Goal: Task Accomplishment & Management: Manage account settings

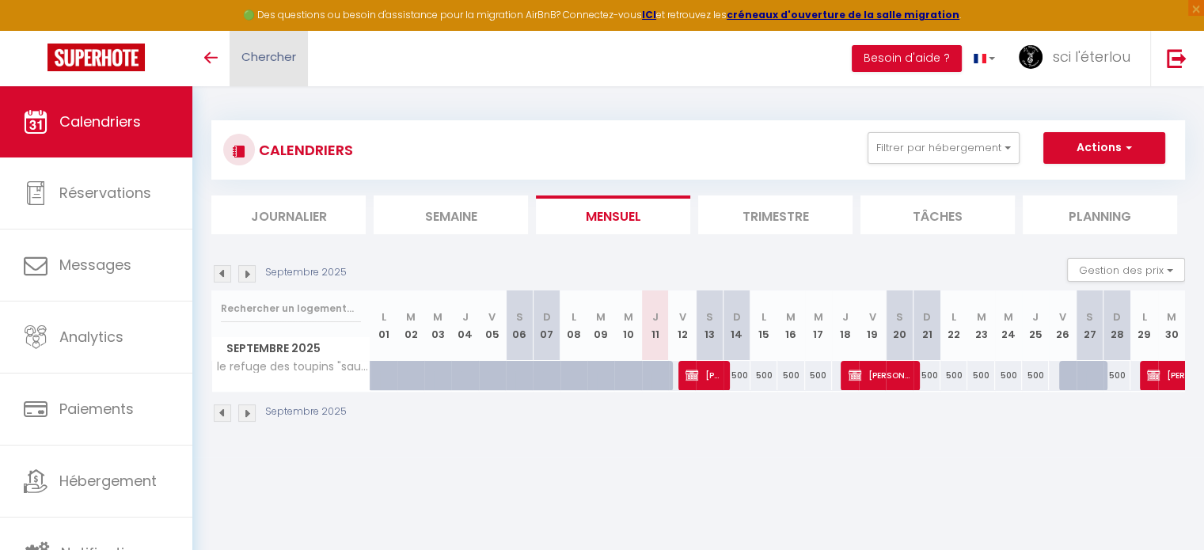
click at [263, 48] on span "Chercher" at bounding box center [268, 56] width 55 height 17
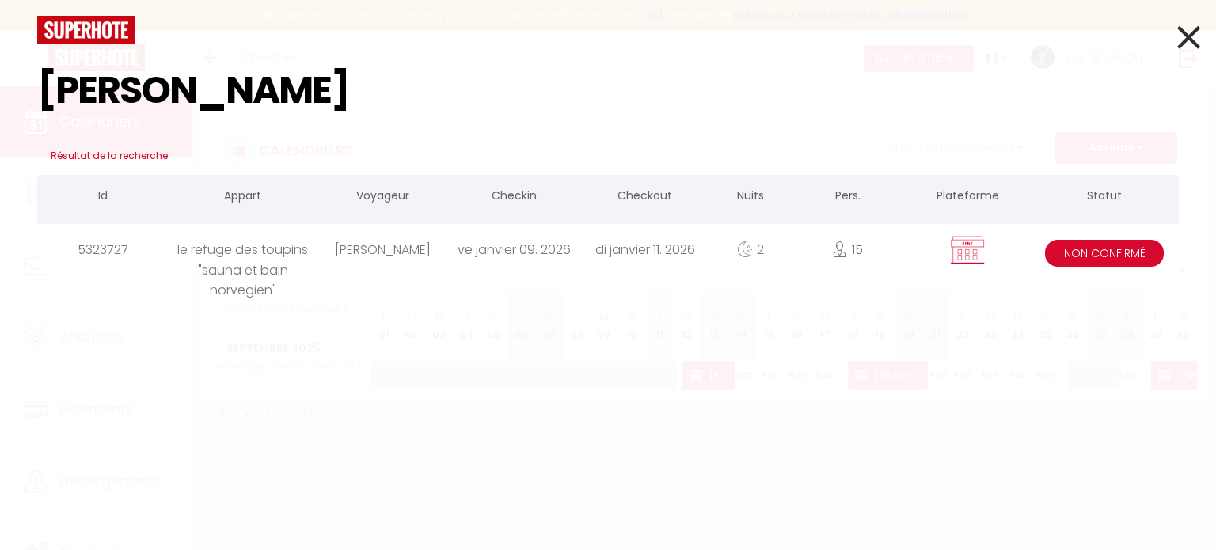
type input "[PERSON_NAME]"
click at [365, 252] on div "[PERSON_NAME]" at bounding box center [382, 249] width 131 height 51
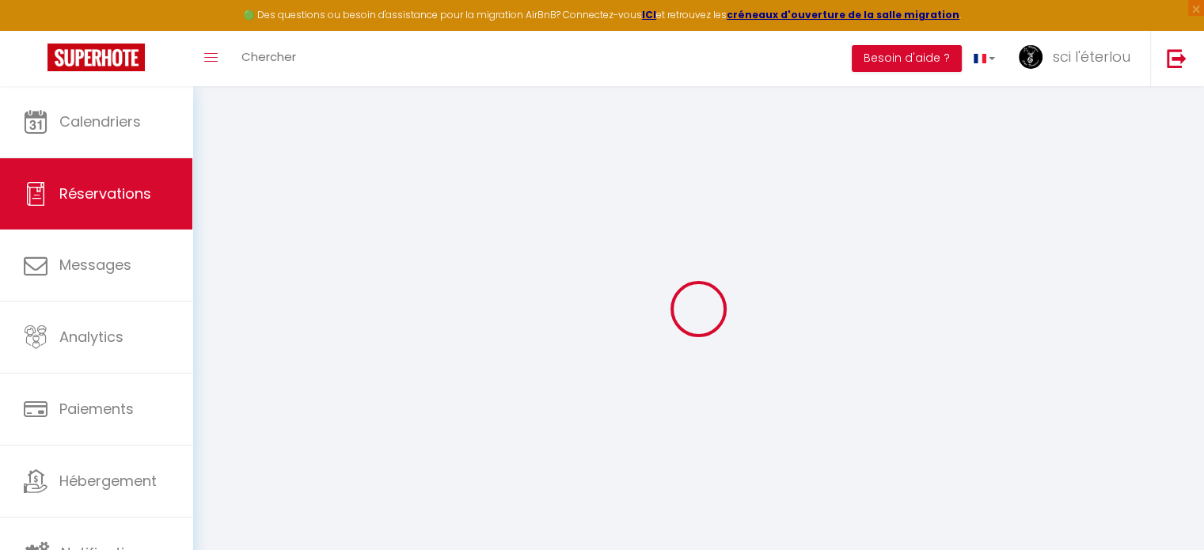
select select
checkbox input "false"
select select
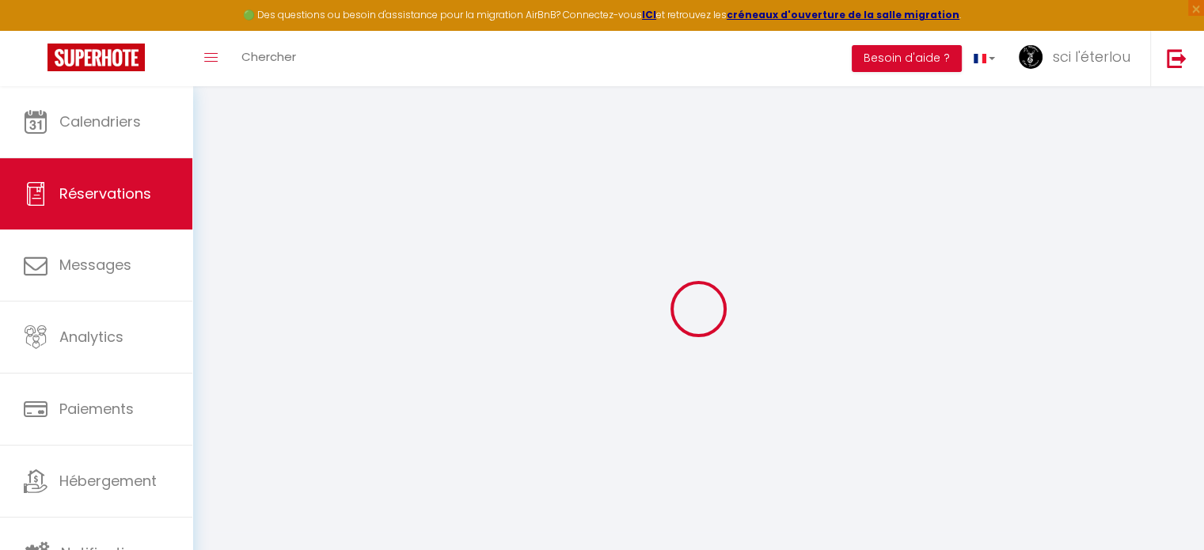
checkbox input "false"
select select
checkbox input "false"
type textarea "2800 EUROS CH 2 EMES SEMAINE D'avril et paiement sur place le [DATE]- MENAGE OF…"
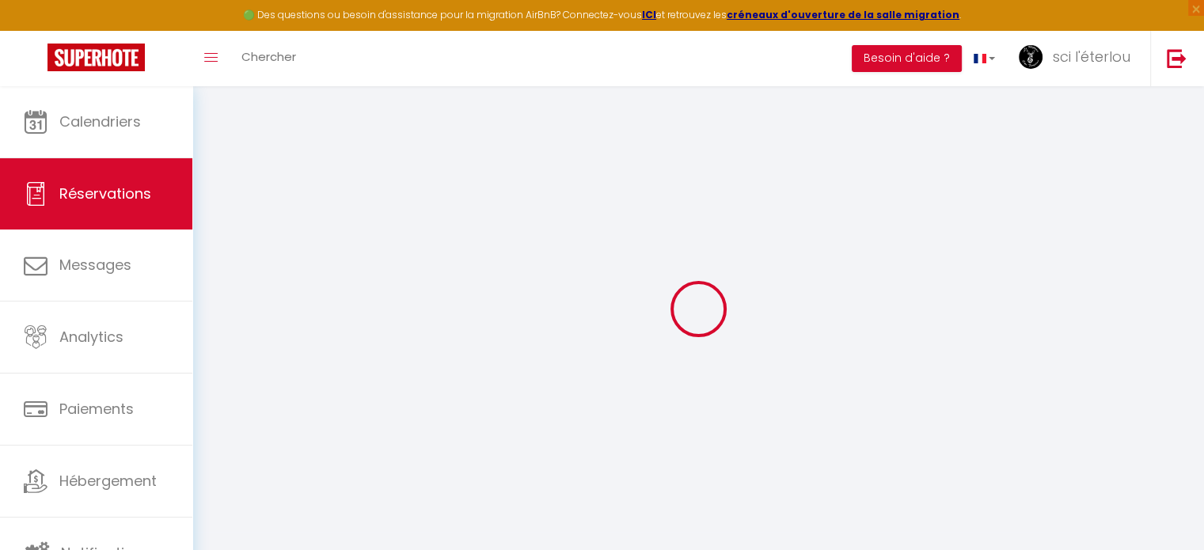
select select
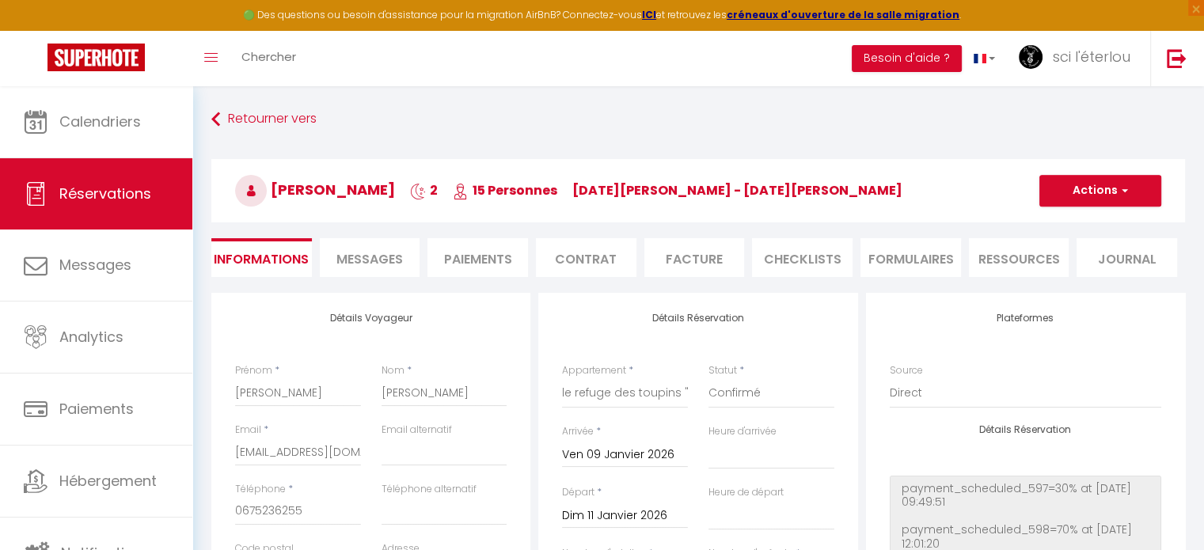
checkbox input "false"
select select
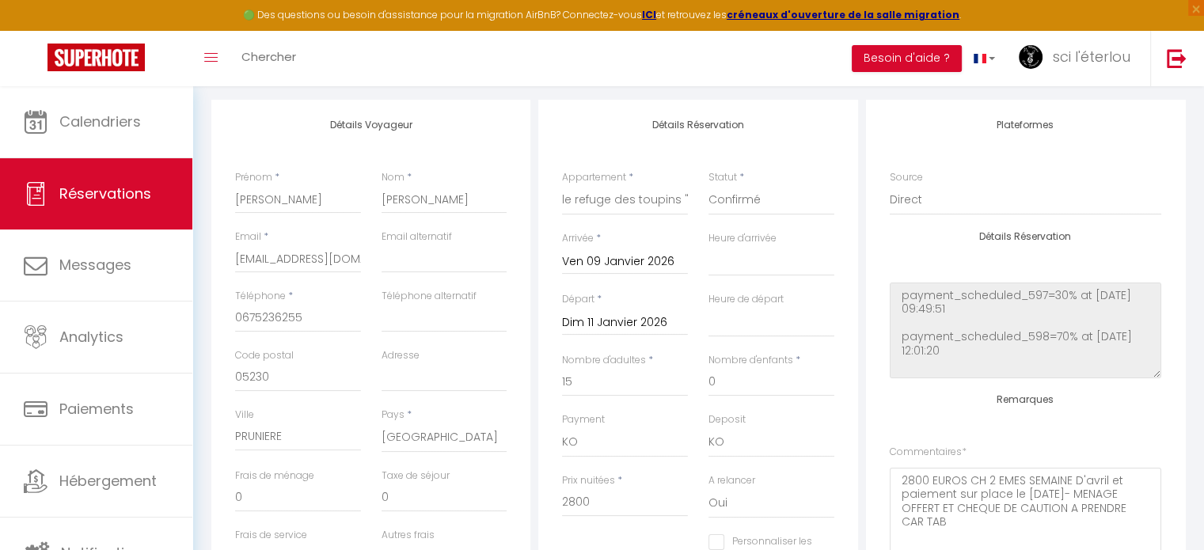
scroll to position [237, 0]
